Goal: Share content: Share content

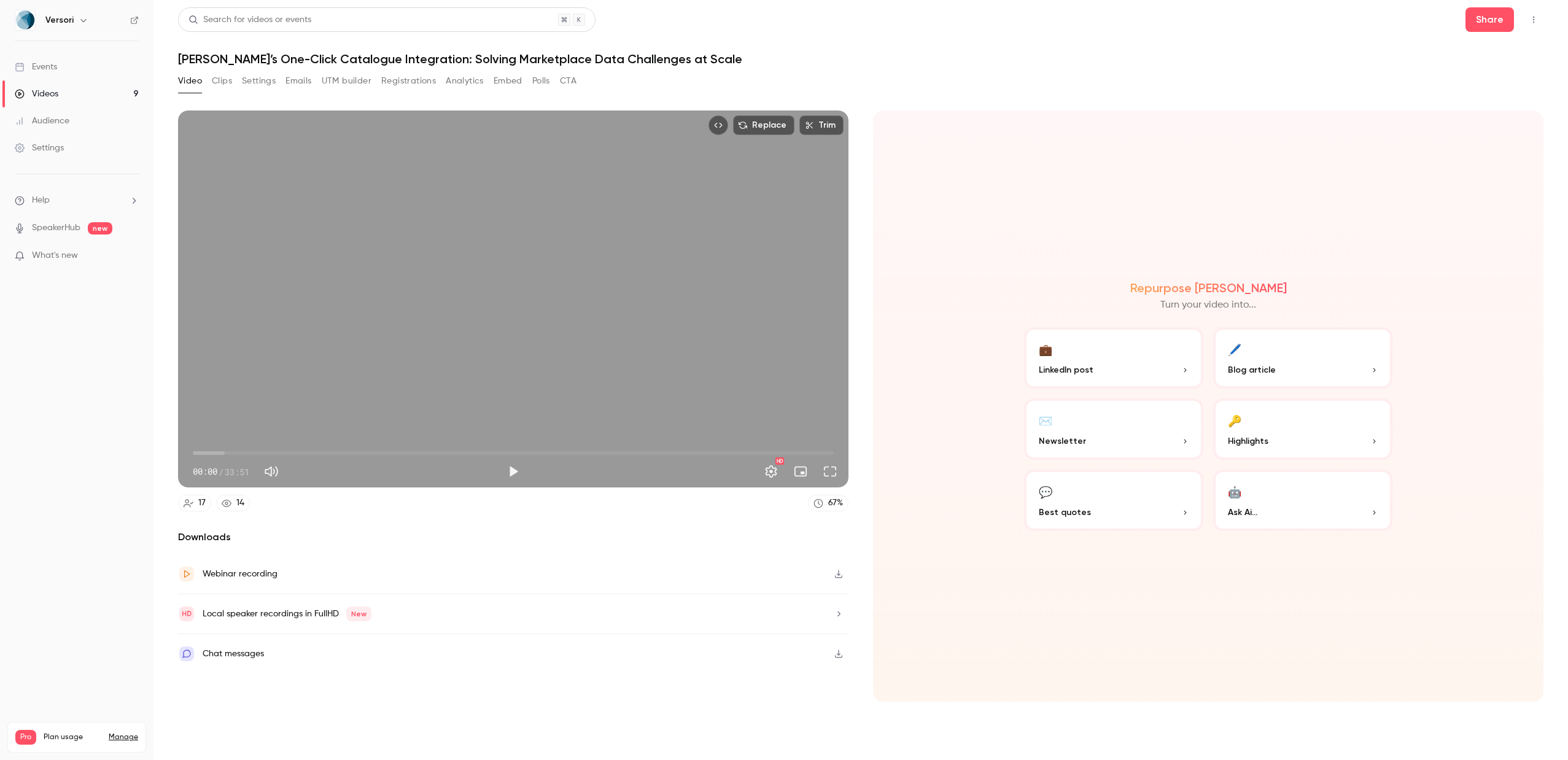
click at [1245, 354] on button "🖊️ Blog article" at bounding box center [1302, 358] width 179 height 61
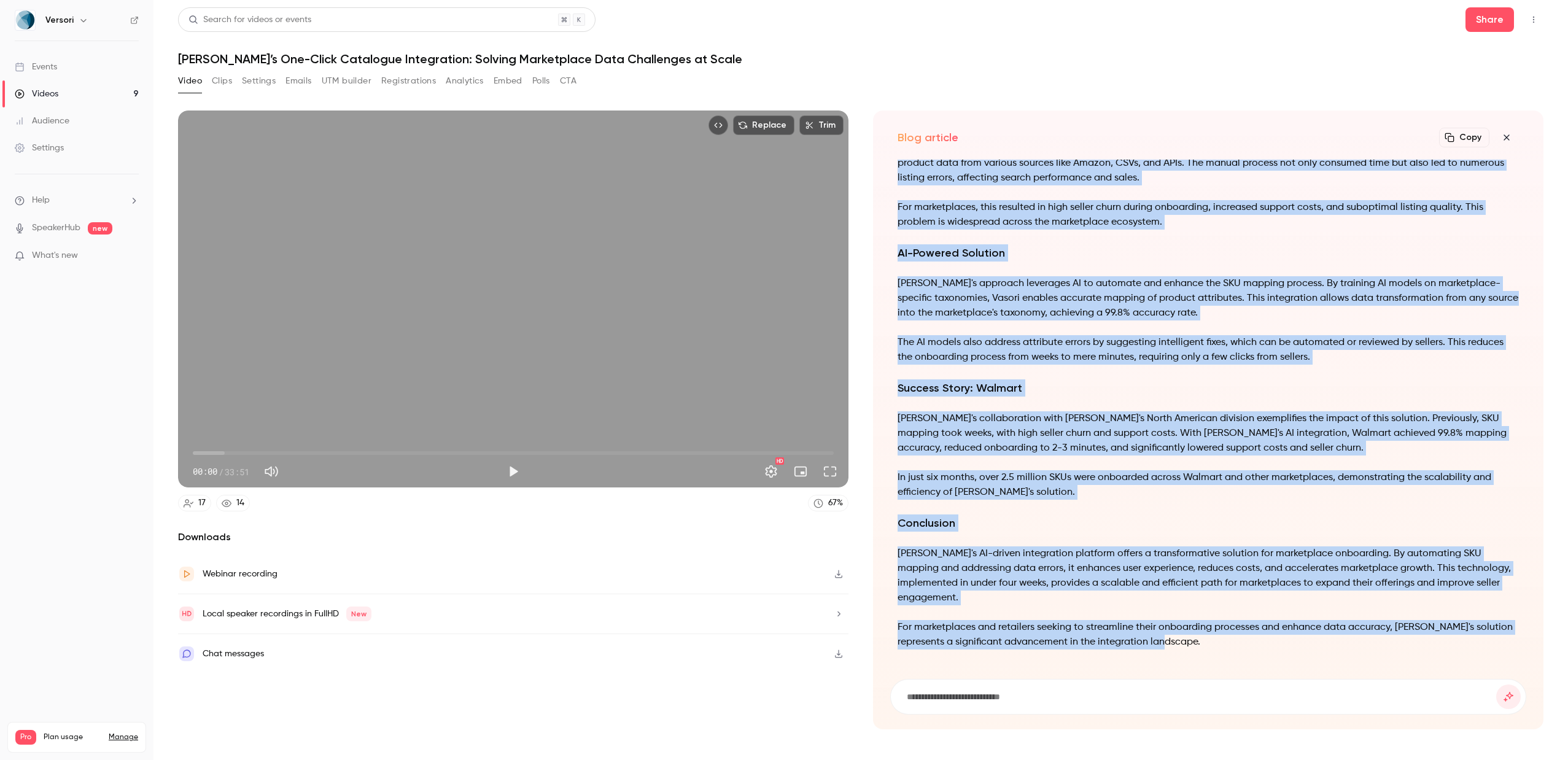
drag, startPoint x: 901, startPoint y: 169, endPoint x: 936, endPoint y: 667, distance: 499.2
click at [936, 667] on div "Revolutionizing Marketplace Onboarding with AI-Driven SKU Mapping In the dynami…" at bounding box center [1208, 437] width 636 height 555
copy div "Revolutionizing Marketplace Onboarding with AI-Driven SKU Mapping In the dynami…"
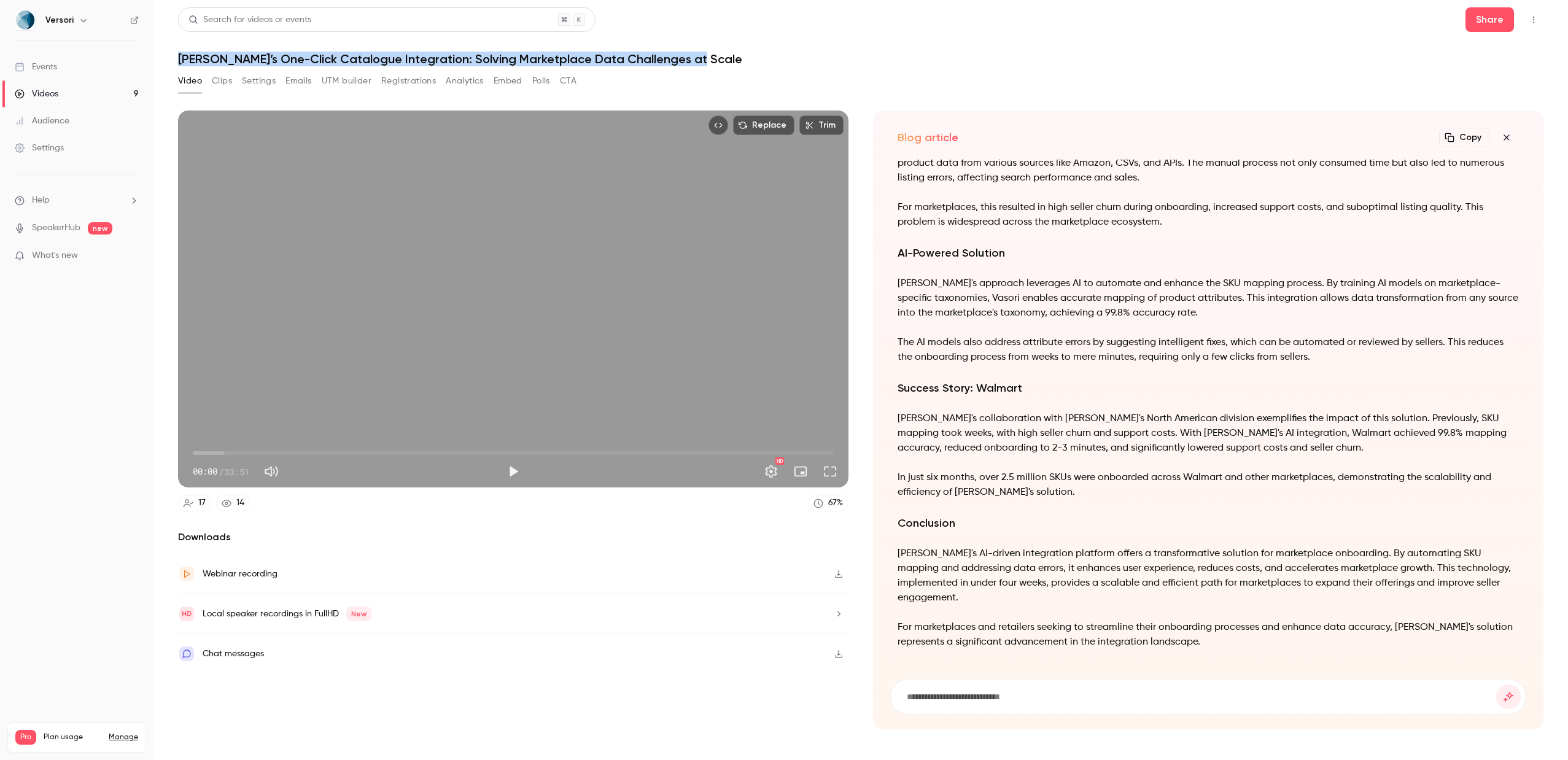
drag, startPoint x: 690, startPoint y: 56, endPoint x: 173, endPoint y: 60, distance: 517.0
click at [173, 60] on main "Search for videos or events Share [PERSON_NAME]’s One-Click Catalogue Integrati…" at bounding box center [860, 380] width 1414 height 760
copy h1 "[PERSON_NAME]’s One-Click Catalogue Integration: Solving Marketplace Data Chall…"
click at [1509, 139] on icon "button" at bounding box center [1506, 137] width 6 height 6
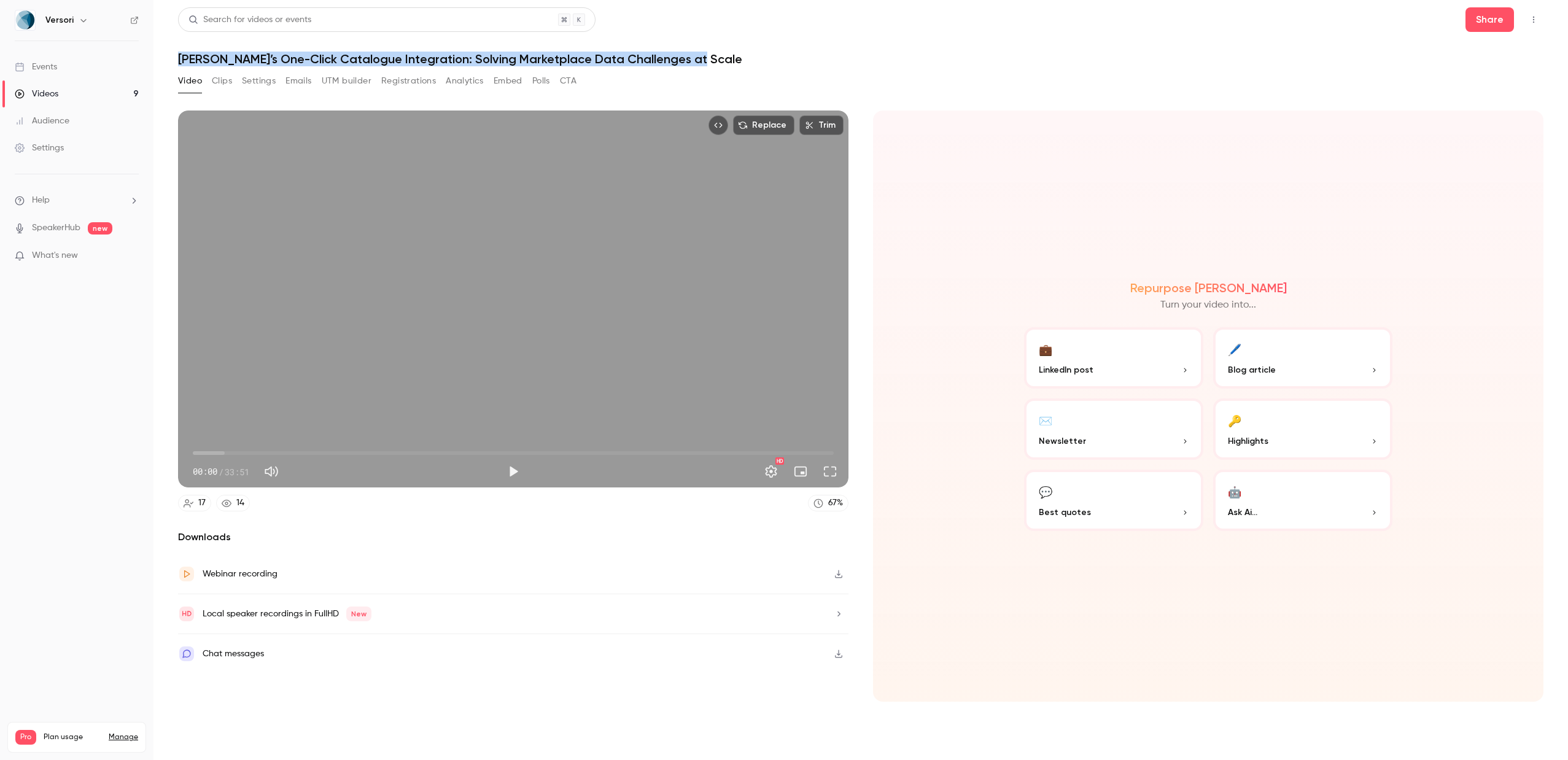
click at [1129, 363] on p "LinkedIn post" at bounding box center [1113, 370] width 149 height 13
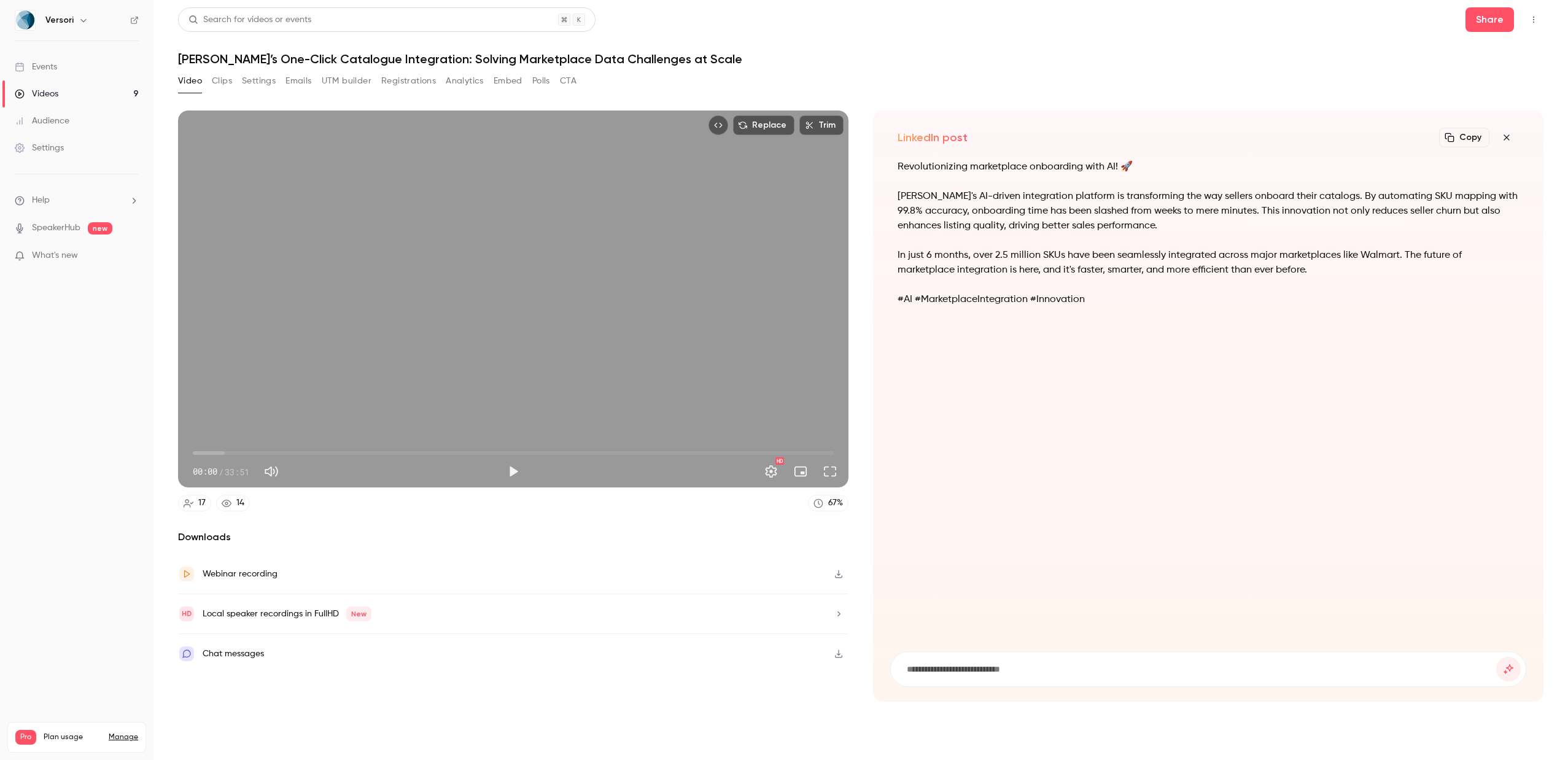
drag, startPoint x: 897, startPoint y: 166, endPoint x: 1242, endPoint y: 268, distance: 359.8
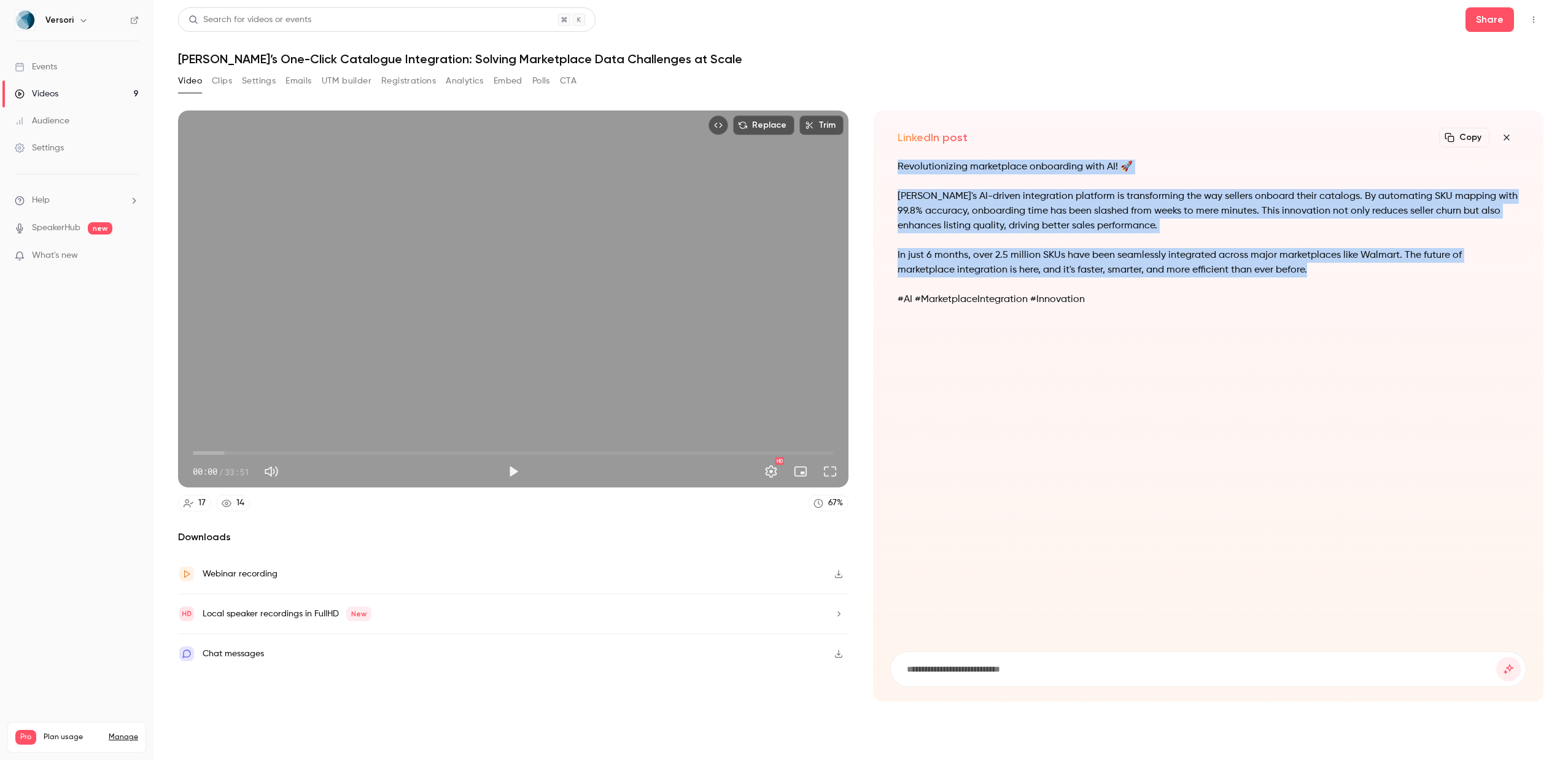
drag, startPoint x: 1260, startPoint y: 268, endPoint x: 891, endPoint y: 155, distance: 385.9
click at [891, 155] on div "LinkedIn post Copy Turn your video into... Revolutionizing marketplace onboardi…" at bounding box center [1208, 406] width 670 height 591
copy div "Revolutionizing marketplace onboarding with AI! 🚀 [PERSON_NAME]'s AI-driven int…"
click at [1509, 135] on icon "button" at bounding box center [1507, 138] width 15 height 10
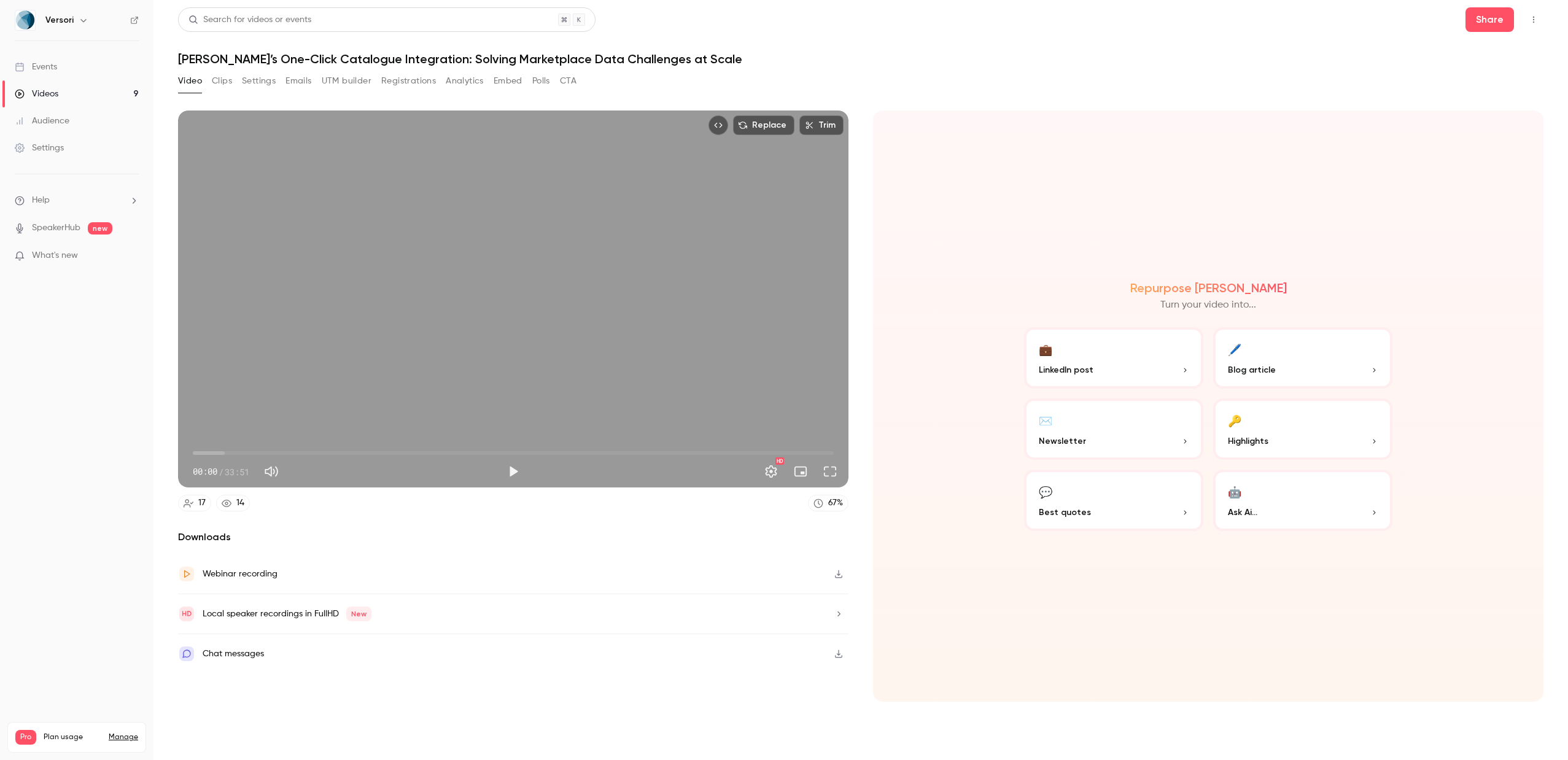
click at [1098, 400] on button "✉️ Newsletter" at bounding box center [1113, 430] width 179 height 61
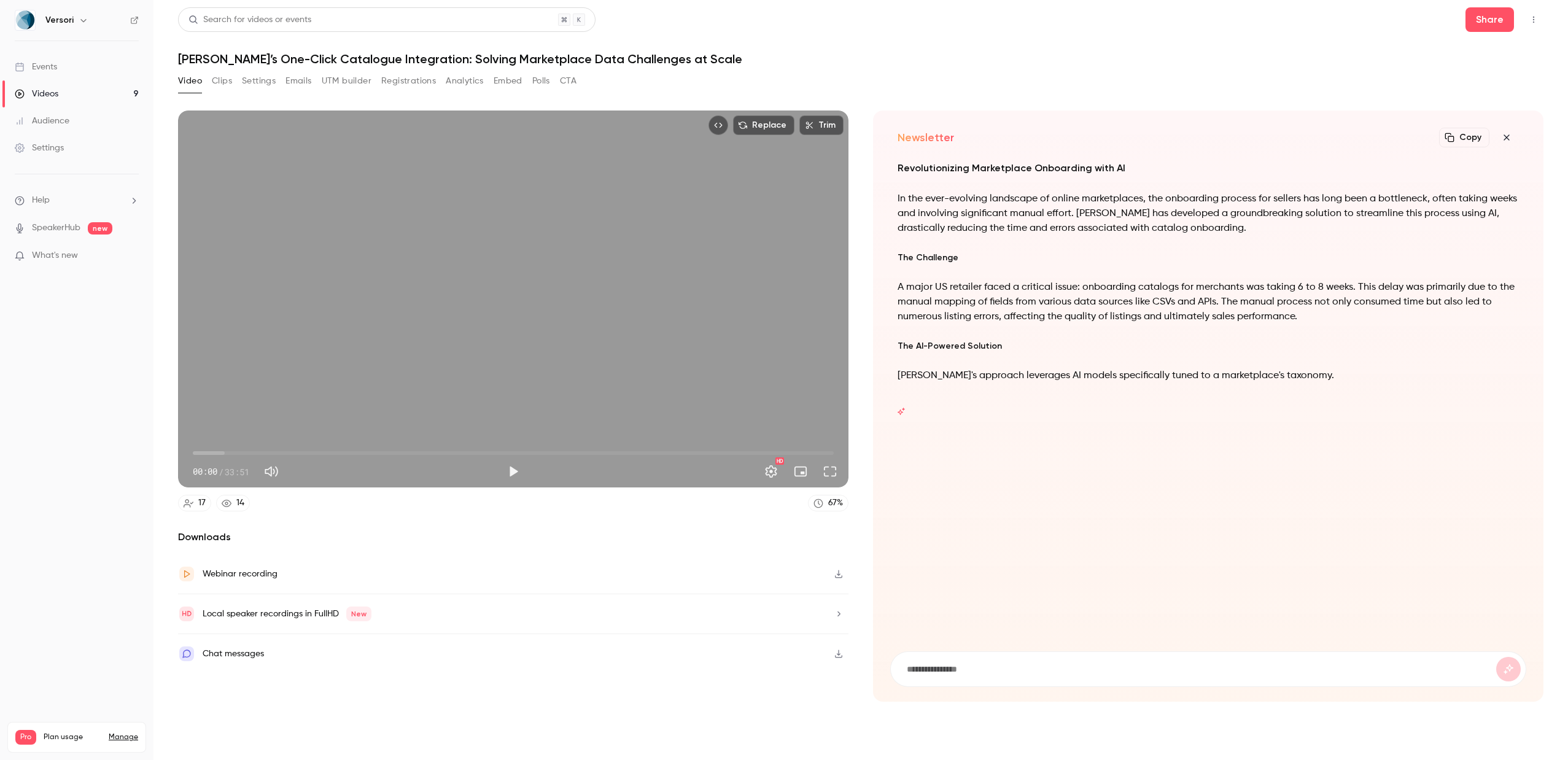
click at [1507, 135] on icon "button" at bounding box center [1507, 138] width 15 height 10
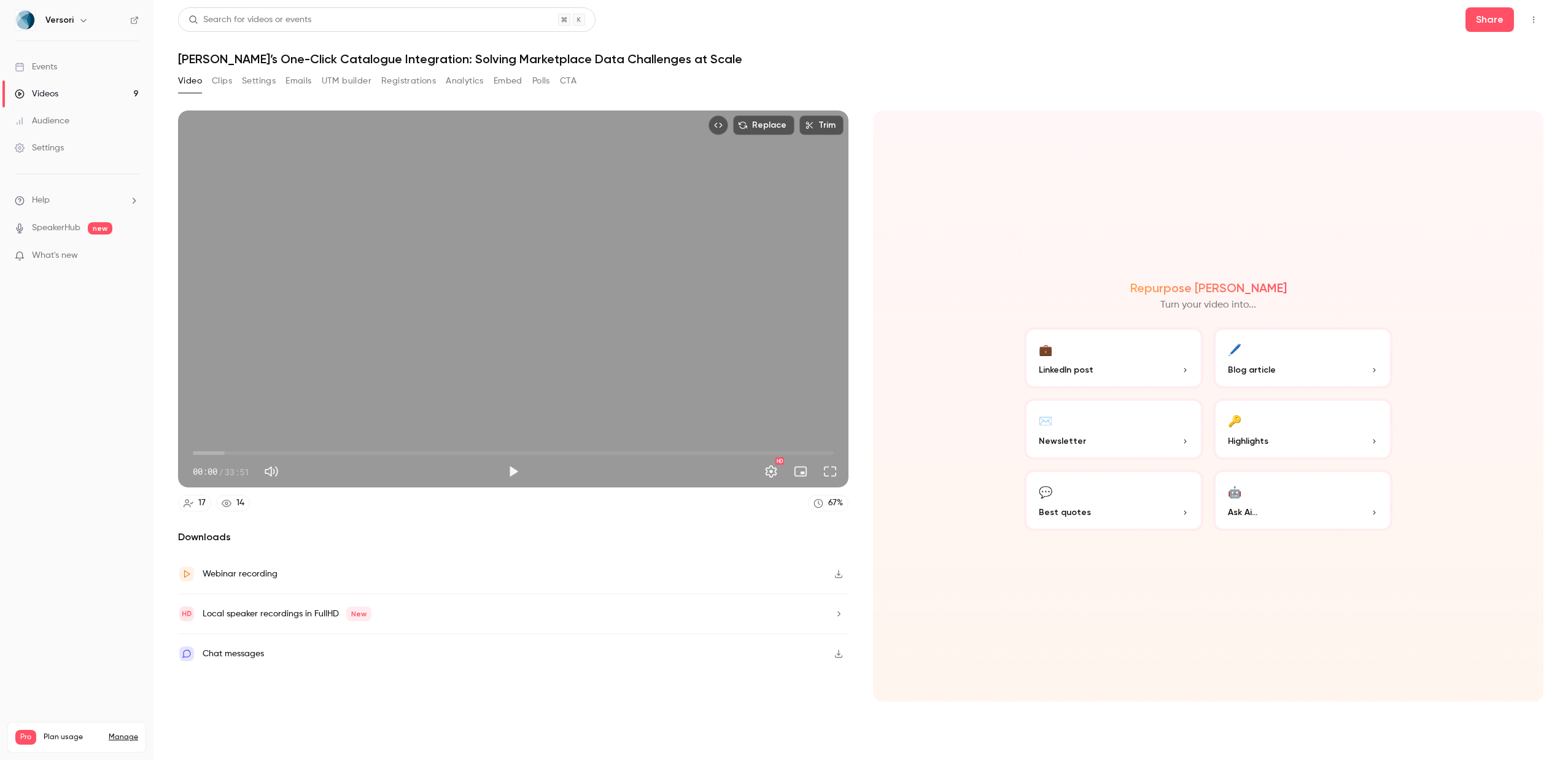
click at [1117, 354] on button "💼 LinkedIn post" at bounding box center [1113, 358] width 179 height 61
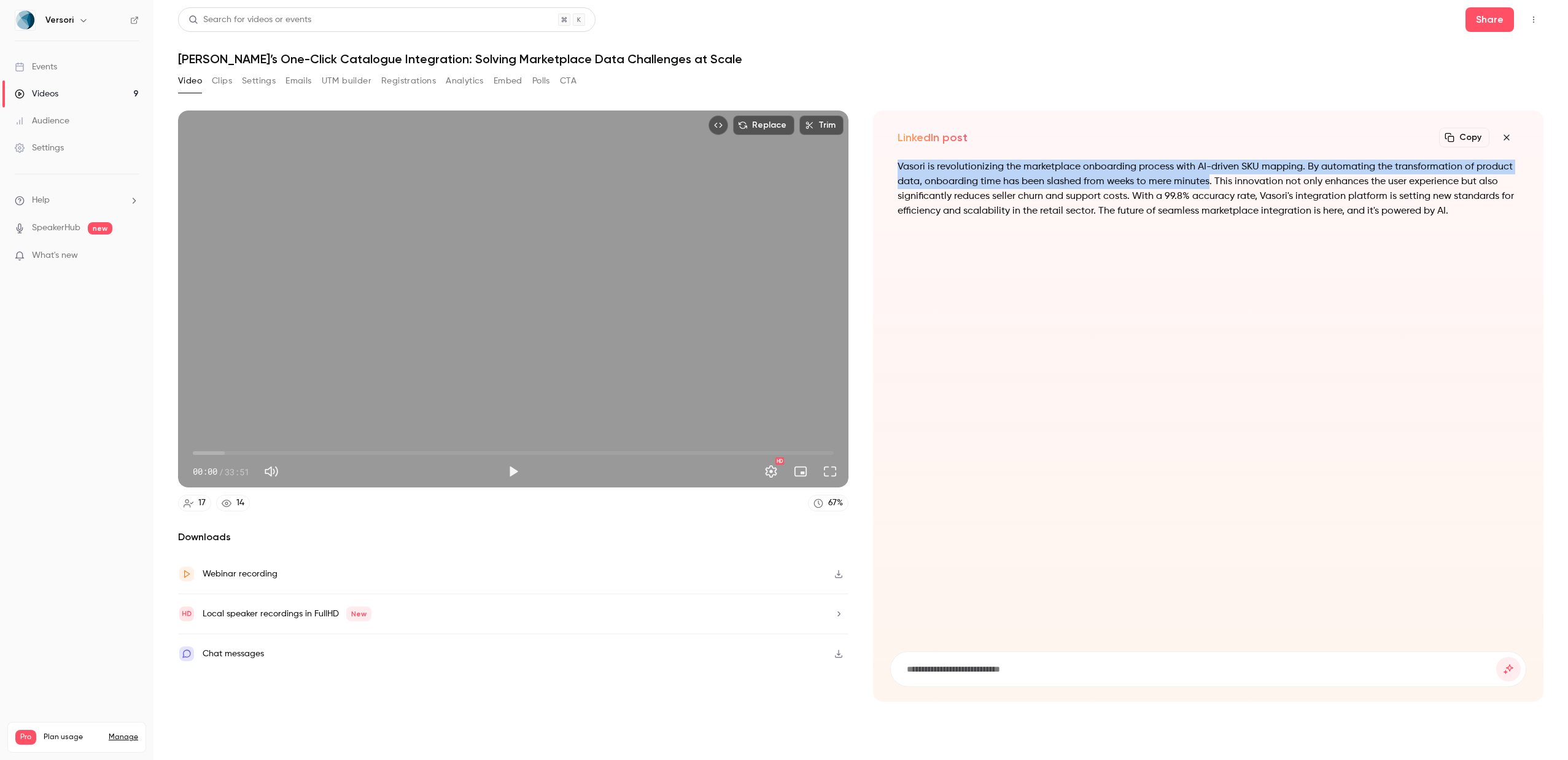
drag, startPoint x: 1210, startPoint y: 182, endPoint x: 869, endPoint y: 164, distance: 341.5
click at [869, 164] on section "Replace Trim 00:00 00:00 / 33:51 HD 17 14 67 % Downloads Webinar recording Loca…" at bounding box center [861, 420] width 1366 height 619
copy p "Vasori is revolutionizing the marketplace onboarding process with AI-driven SKU…"
